Goal: Complete application form: Complete application form

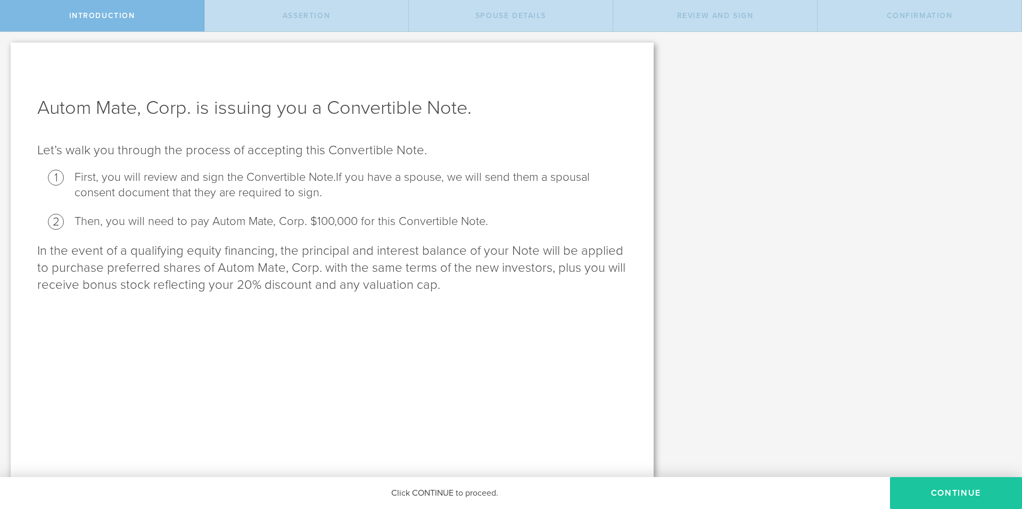
click at [935, 496] on button "Continue" at bounding box center [956, 493] width 132 height 32
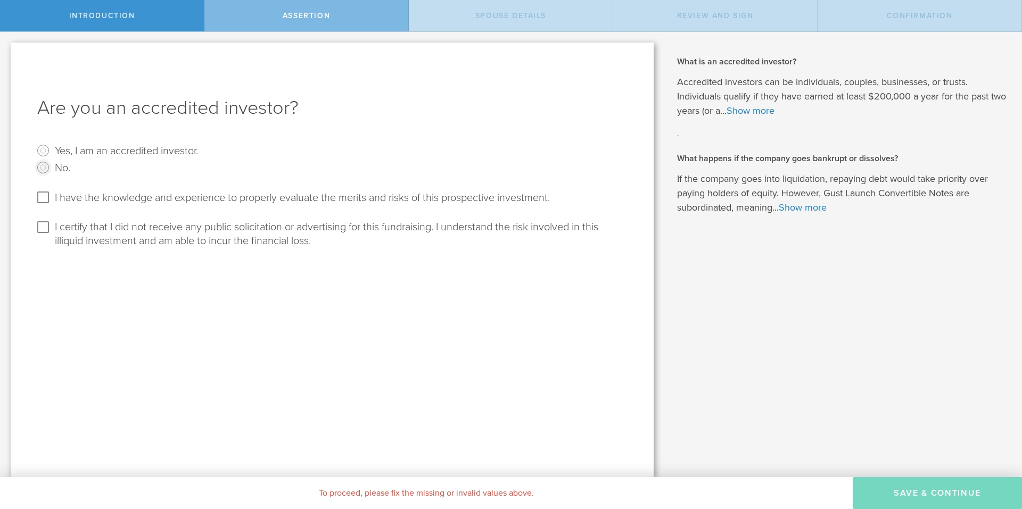
click at [43, 168] on input "No." at bounding box center [43, 167] width 17 height 17
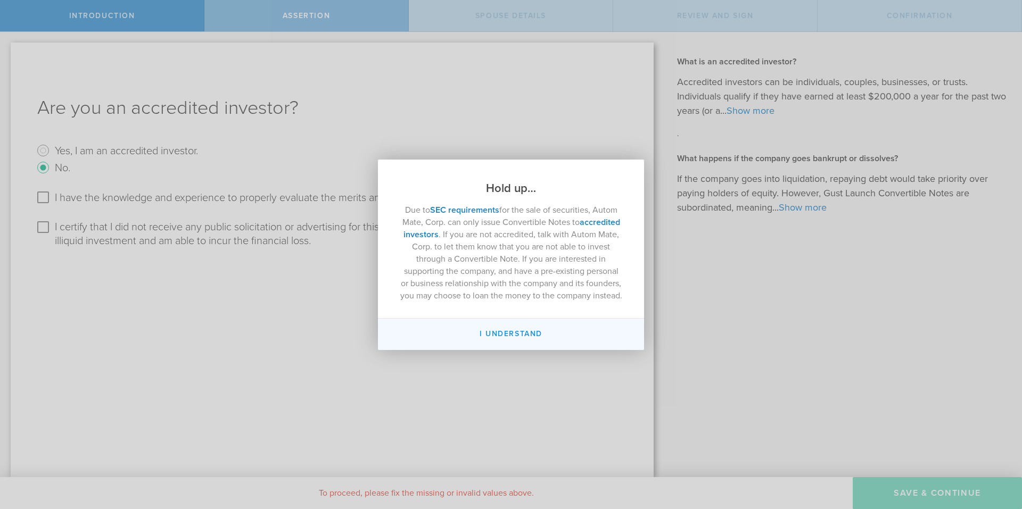
click at [529, 331] on button "I Understand" at bounding box center [511, 334] width 266 height 31
radio input "false"
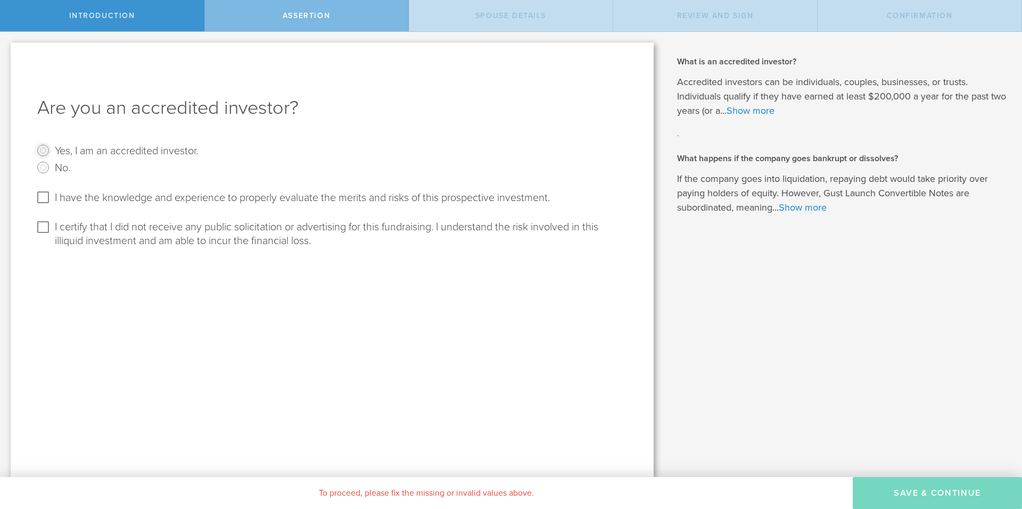
click at [41, 152] on input "Yes, I am an accredited investor." at bounding box center [43, 150] width 17 height 17
radio input "true"
click at [43, 192] on input "I have the knowledge and experience to properly evaluate the merits and risks o…" at bounding box center [43, 197] width 17 height 17
checkbox input "true"
click at [45, 225] on input "I certify that I did not receive any public solicitation or advertising for thi…" at bounding box center [43, 227] width 17 height 17
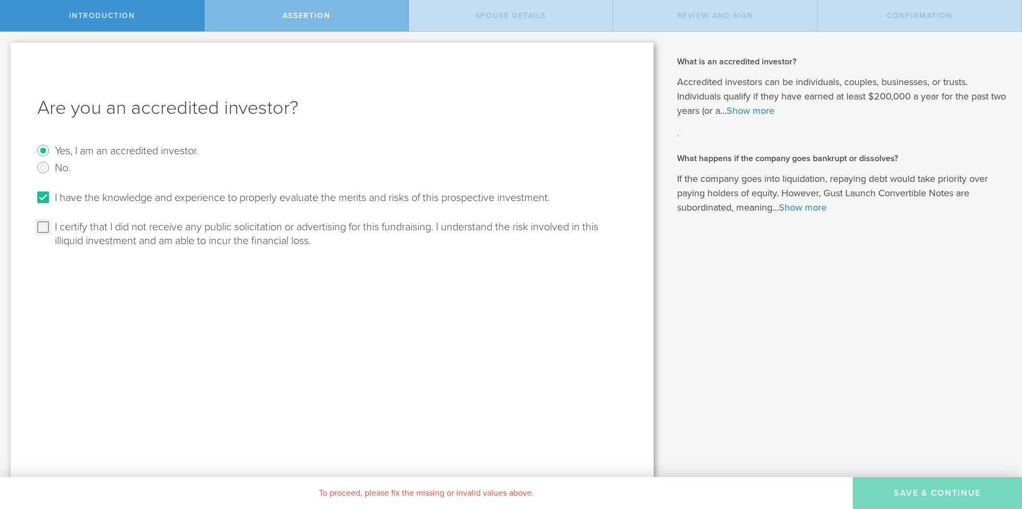
checkbox input "true"
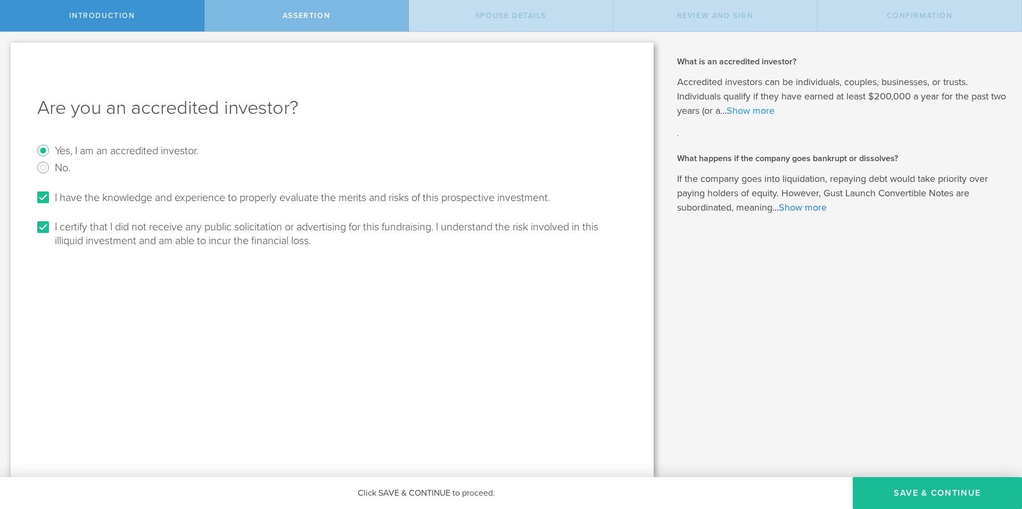
click at [772, 112] on link "Show more" at bounding box center [751, 111] width 48 height 12
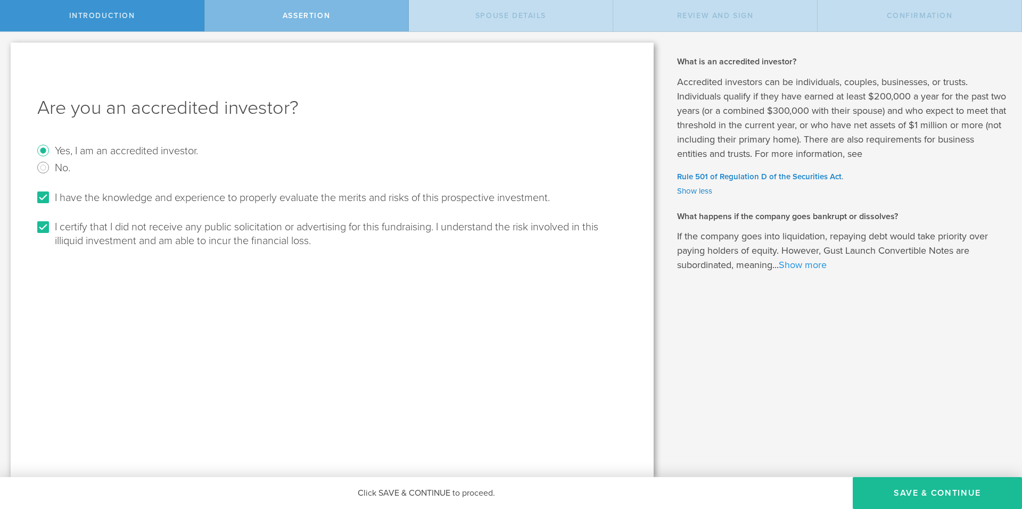
click at [806, 269] on link "Show more" at bounding box center [803, 265] width 48 height 12
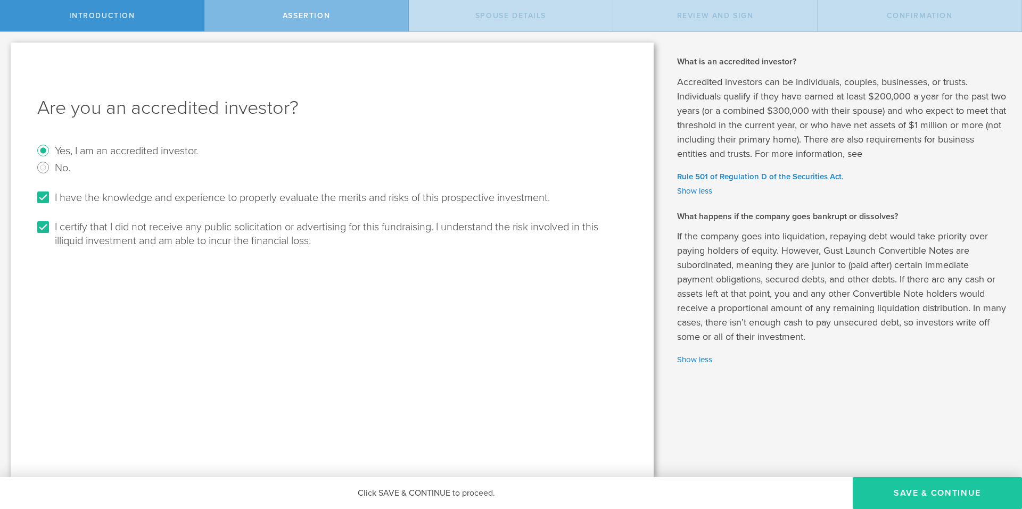
click at [938, 493] on button "Save & Continue" at bounding box center [937, 493] width 169 height 32
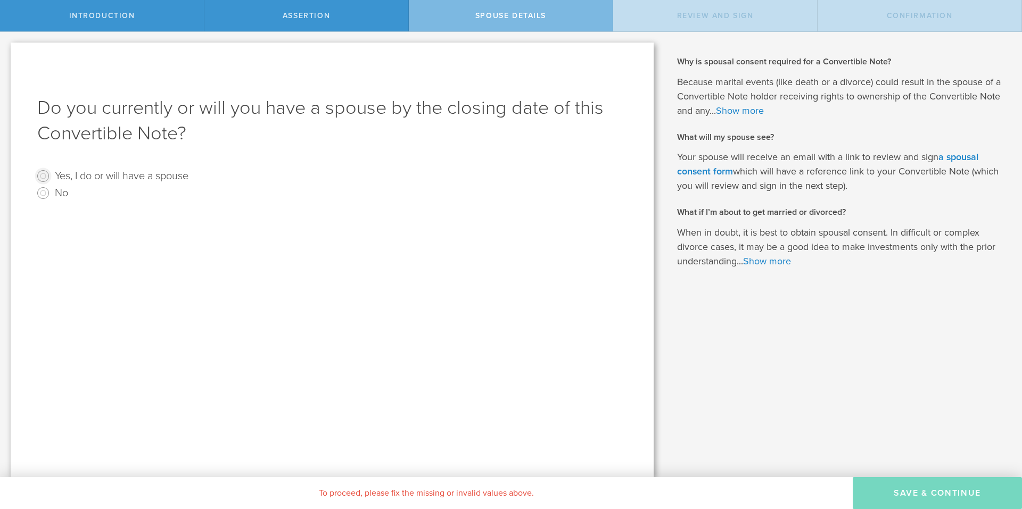
click at [42, 177] on input "Yes, I do or will have a spouse" at bounding box center [43, 176] width 17 height 17
radio input "true"
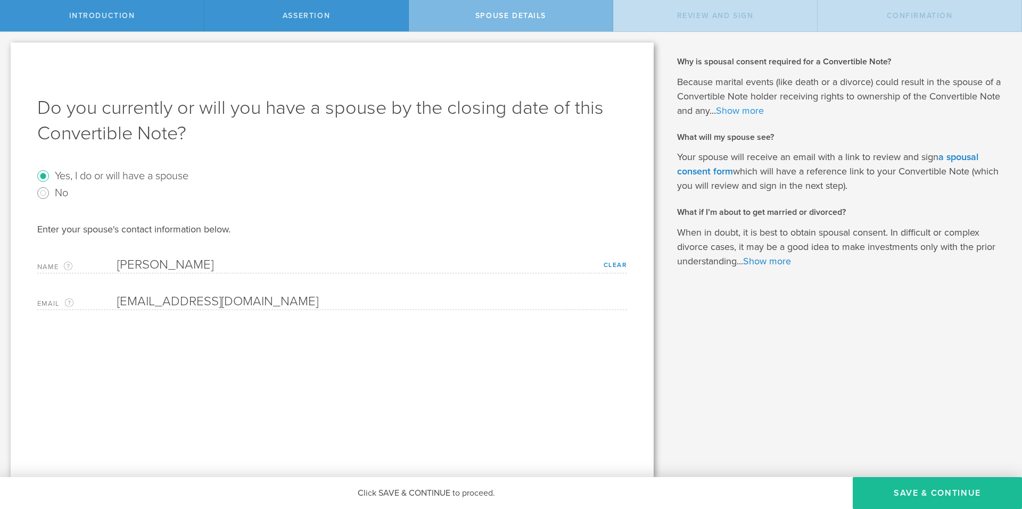
click at [740, 107] on link "Show more" at bounding box center [740, 111] width 48 height 12
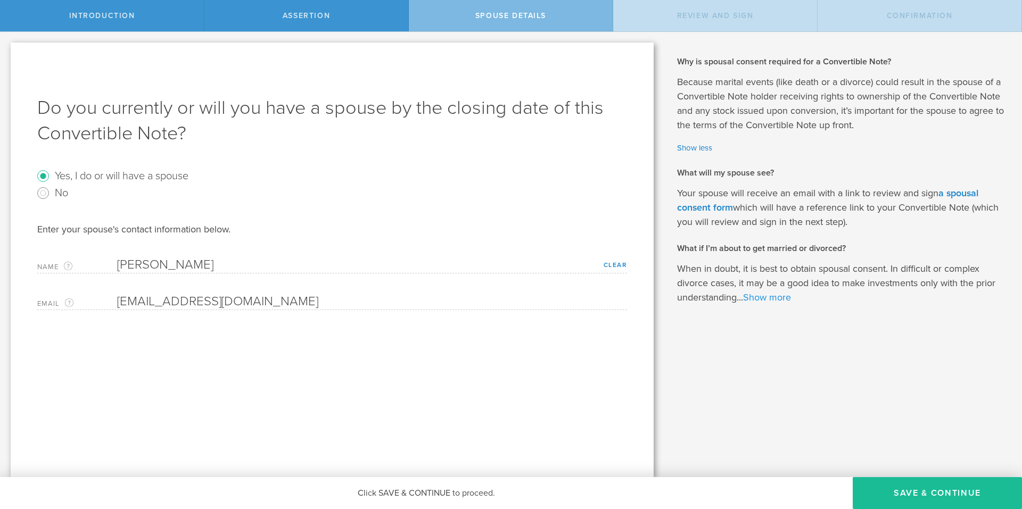
click at [769, 301] on link "Show more" at bounding box center [767, 298] width 48 height 12
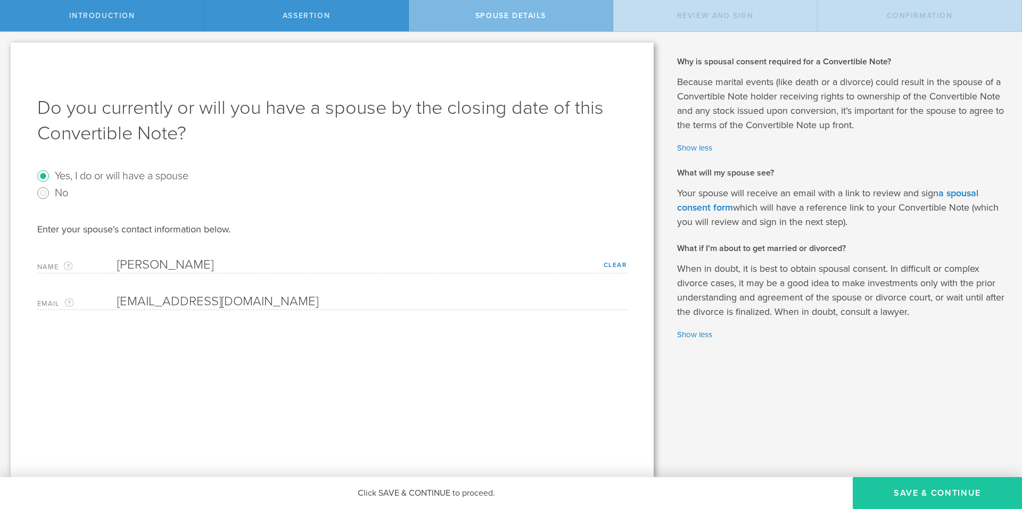
click at [935, 490] on button "Save & Continue" at bounding box center [937, 493] width 169 height 32
